Goal: Task Accomplishment & Management: Manage account settings

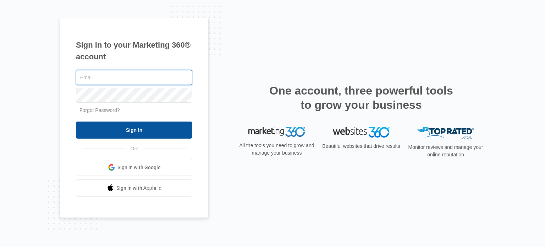
type input "[EMAIL_ADDRESS][DOMAIN_NAME]"
click at [116, 127] on input "Sign In" at bounding box center [134, 129] width 116 height 17
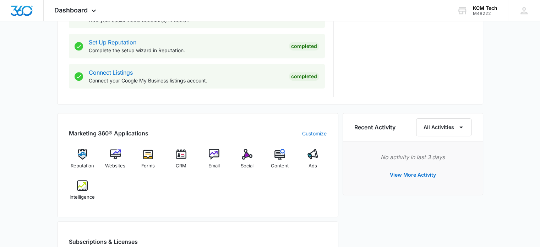
scroll to position [390, 0]
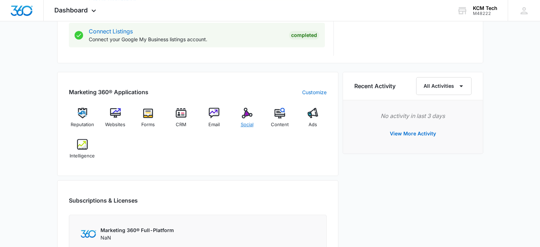
click at [243, 122] on span "Social" at bounding box center [247, 124] width 13 height 7
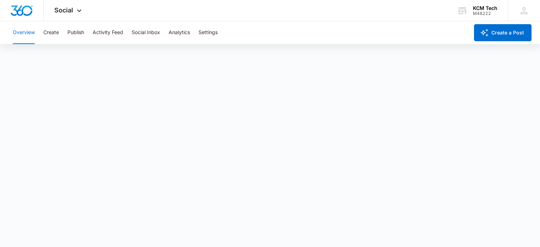
scroll to position [2, 0]
click at [475, 17] on div "KCM Tech M48222 Your Accounts View All" at bounding box center [476, 10] width 61 height 21
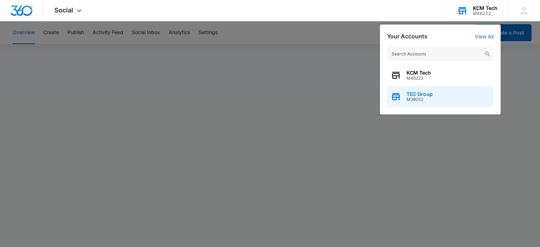
click at [429, 98] on span "M39053" at bounding box center [419, 99] width 26 height 5
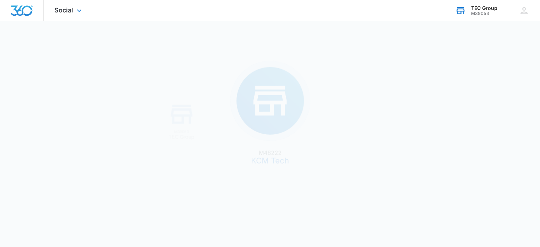
scroll to position [0, 0]
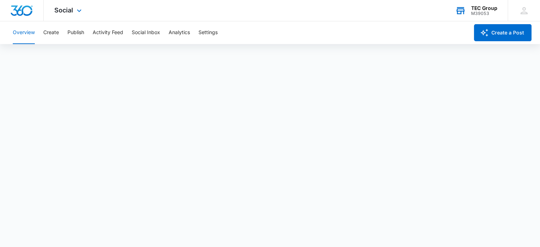
click at [478, 5] on div "TEC Group M39053 Your Accounts View All" at bounding box center [475, 10] width 63 height 21
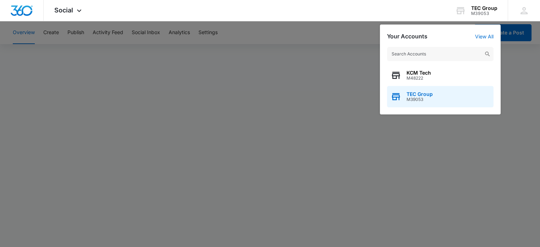
click at [412, 99] on span "M39053" at bounding box center [419, 99] width 26 height 5
